Goal: Navigation & Orientation: Understand site structure

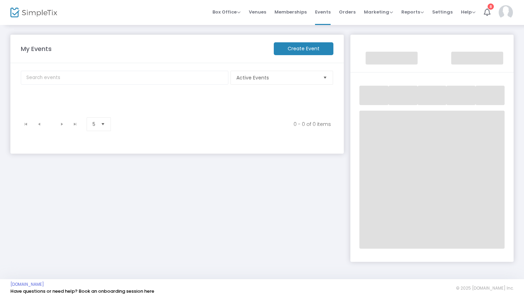
click at [33, 11] on img at bounding box center [33, 13] width 47 height 10
